Goal: Transaction & Acquisition: Purchase product/service

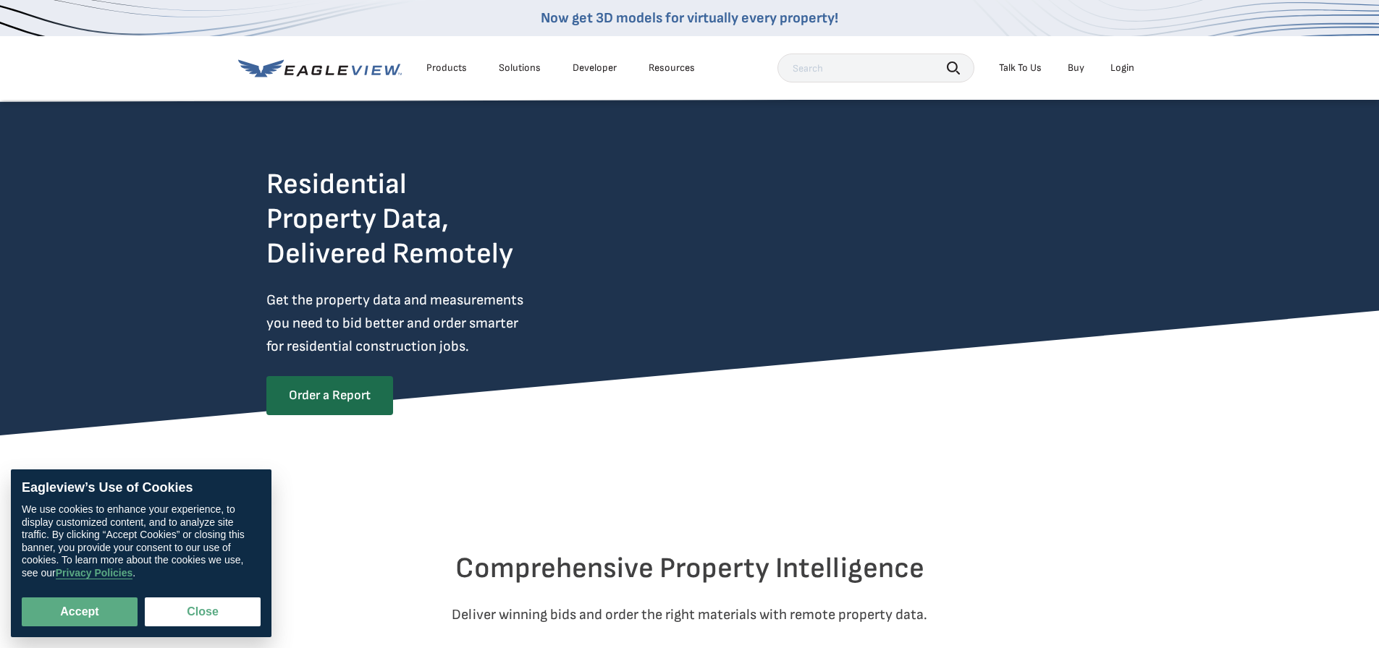
click at [1128, 67] on div "Login" at bounding box center [1122, 68] width 24 height 13
click at [1124, 64] on div "Login" at bounding box center [1122, 68] width 24 height 13
click at [1125, 59] on li "Login" at bounding box center [1122, 68] width 38 height 22
click at [1122, 68] on div "Login" at bounding box center [1122, 68] width 24 height 13
click at [106, 609] on button "Accept" at bounding box center [80, 612] width 116 height 29
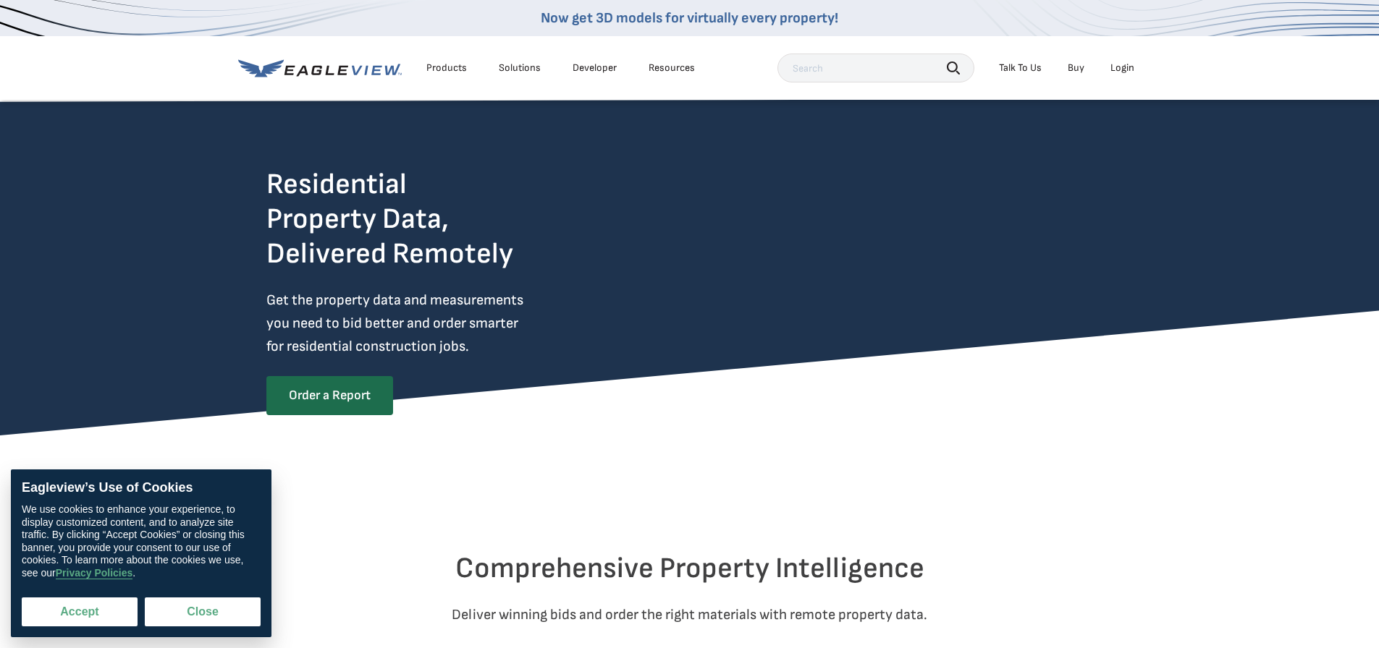
checkbox input "true"
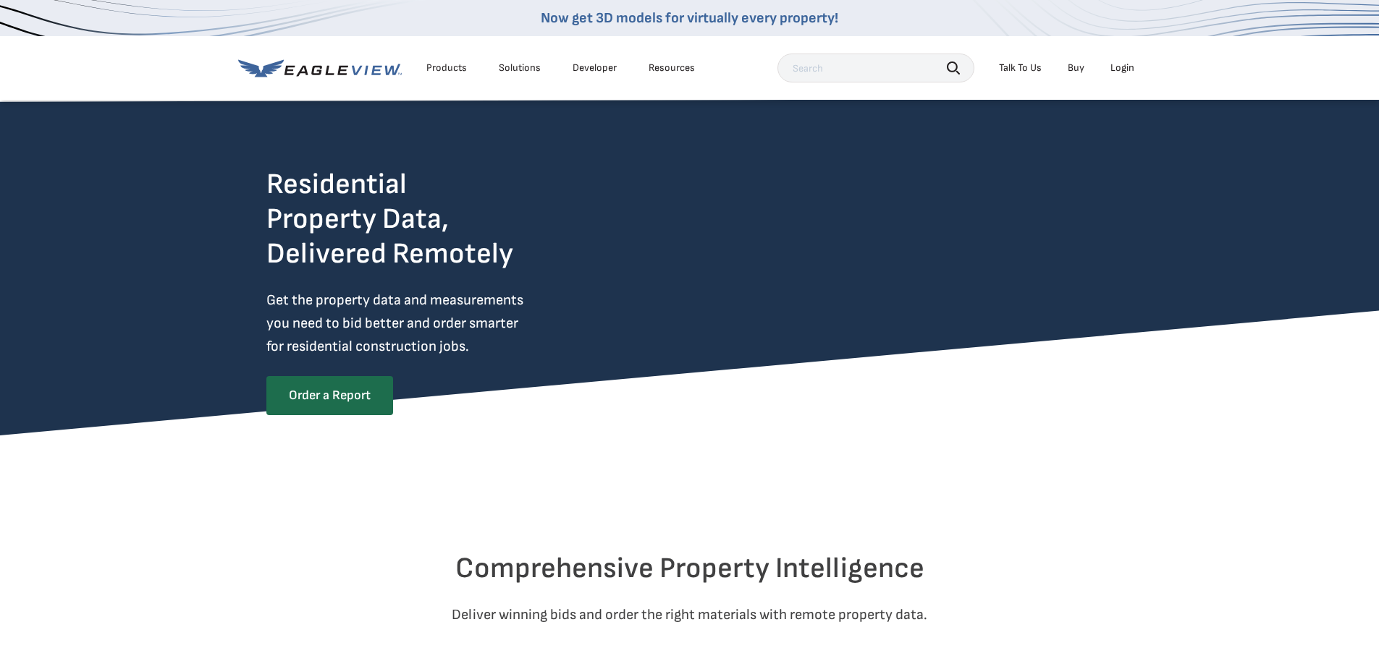
click at [1120, 69] on div "Login" at bounding box center [1122, 68] width 24 height 13
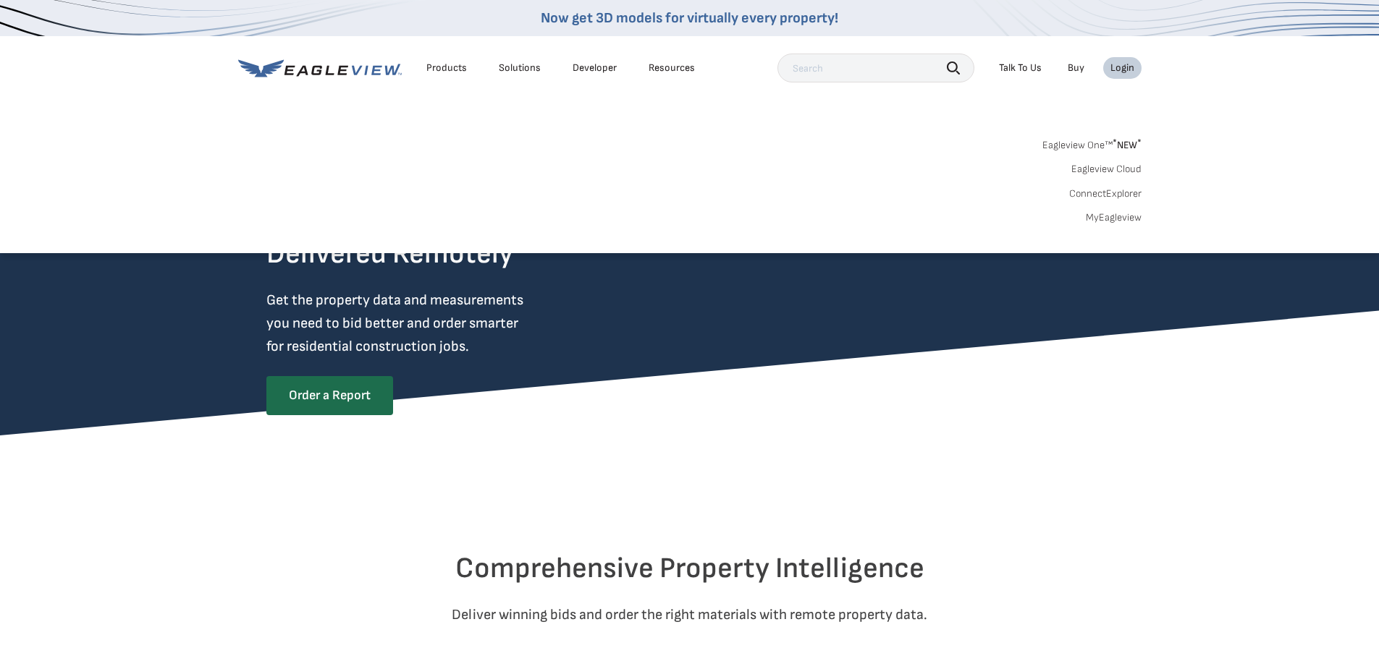
click at [1122, 65] on div "Login" at bounding box center [1122, 68] width 24 height 13
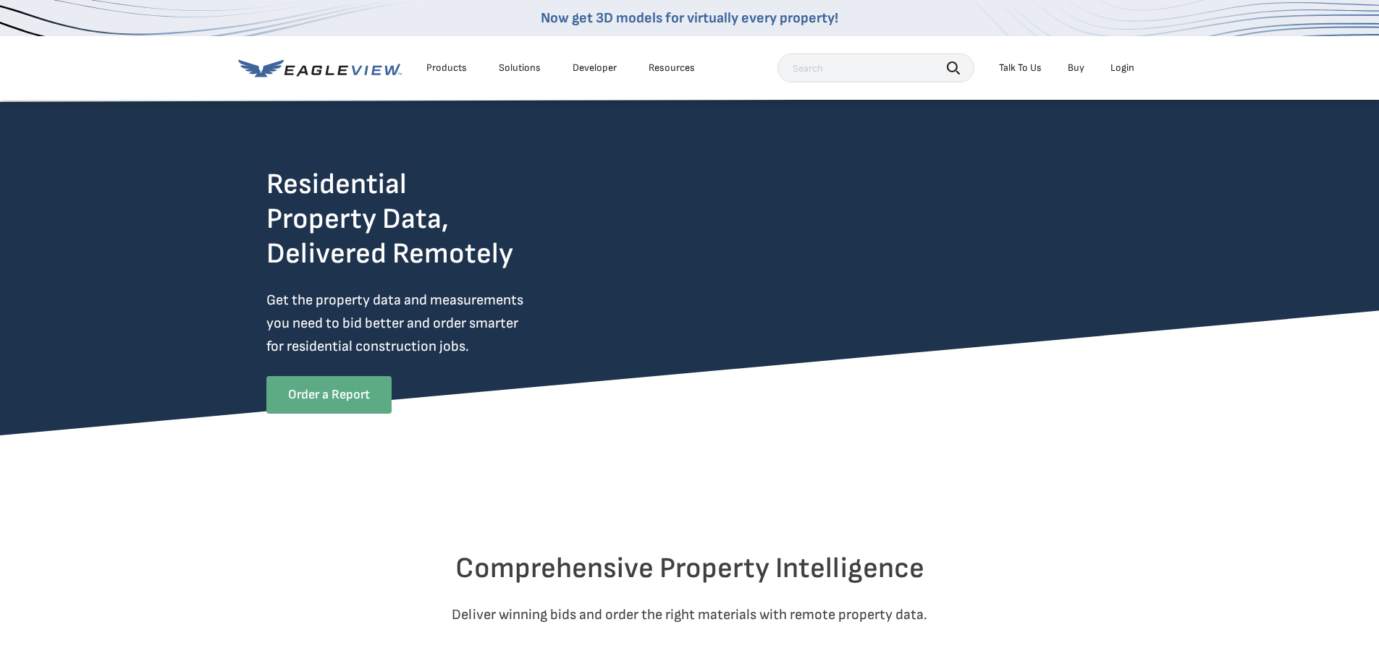
click at [355, 394] on link "Order a Report" at bounding box center [328, 395] width 125 height 38
